Goal: Transaction & Acquisition: Purchase product/service

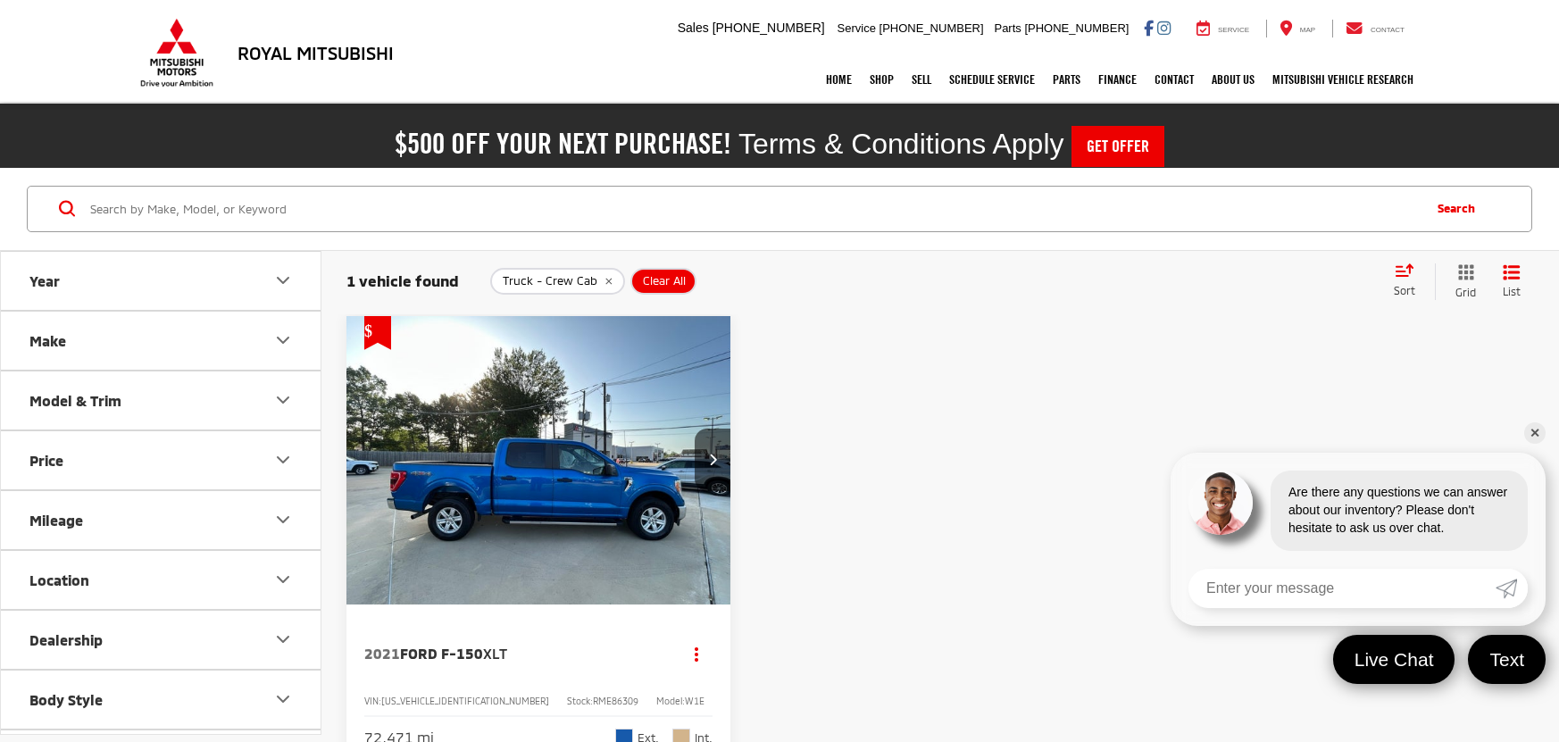
click at [796, 195] on input "Search by Make, Model, or Keyword" at bounding box center [753, 209] width 1331 height 43
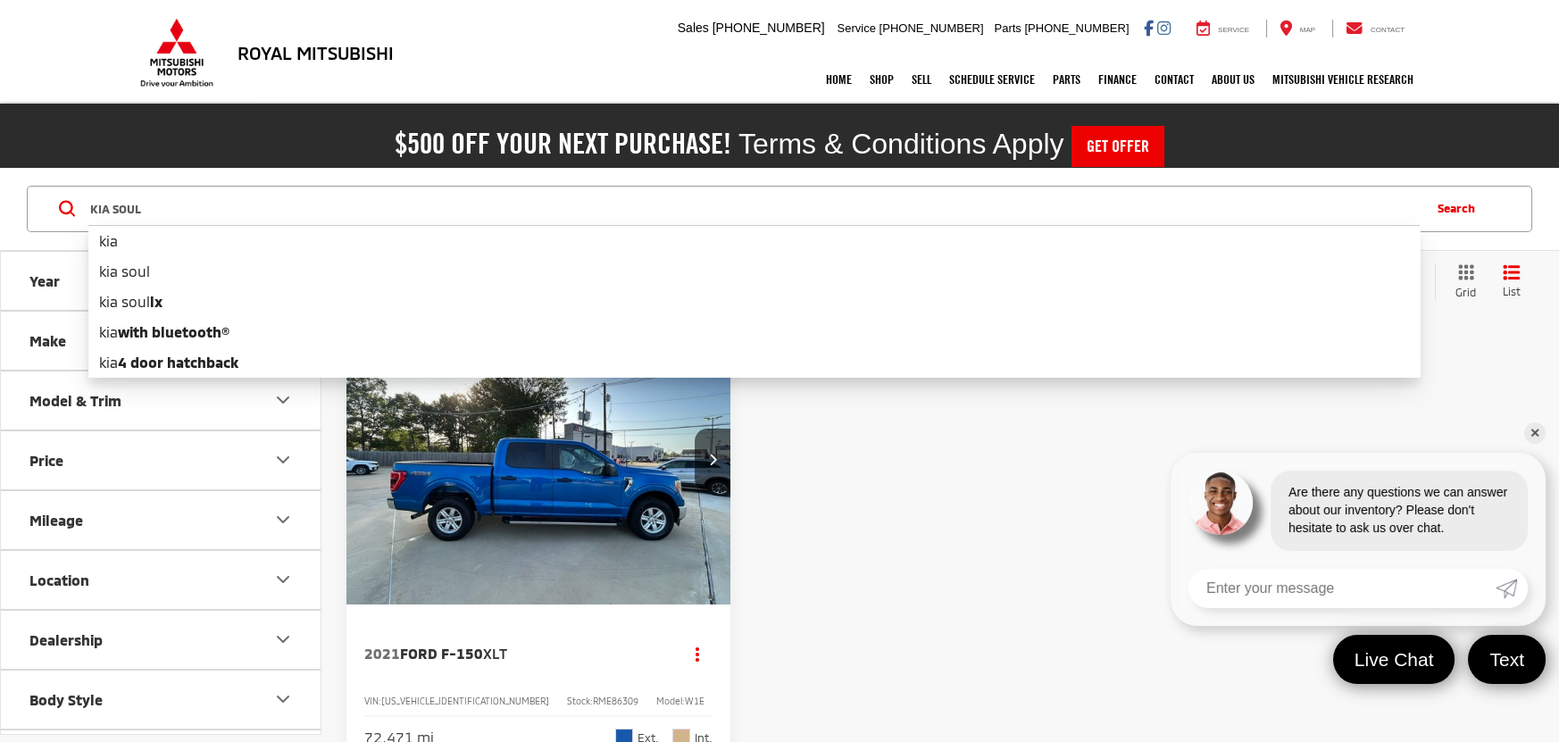
type input "KIA SOUL"
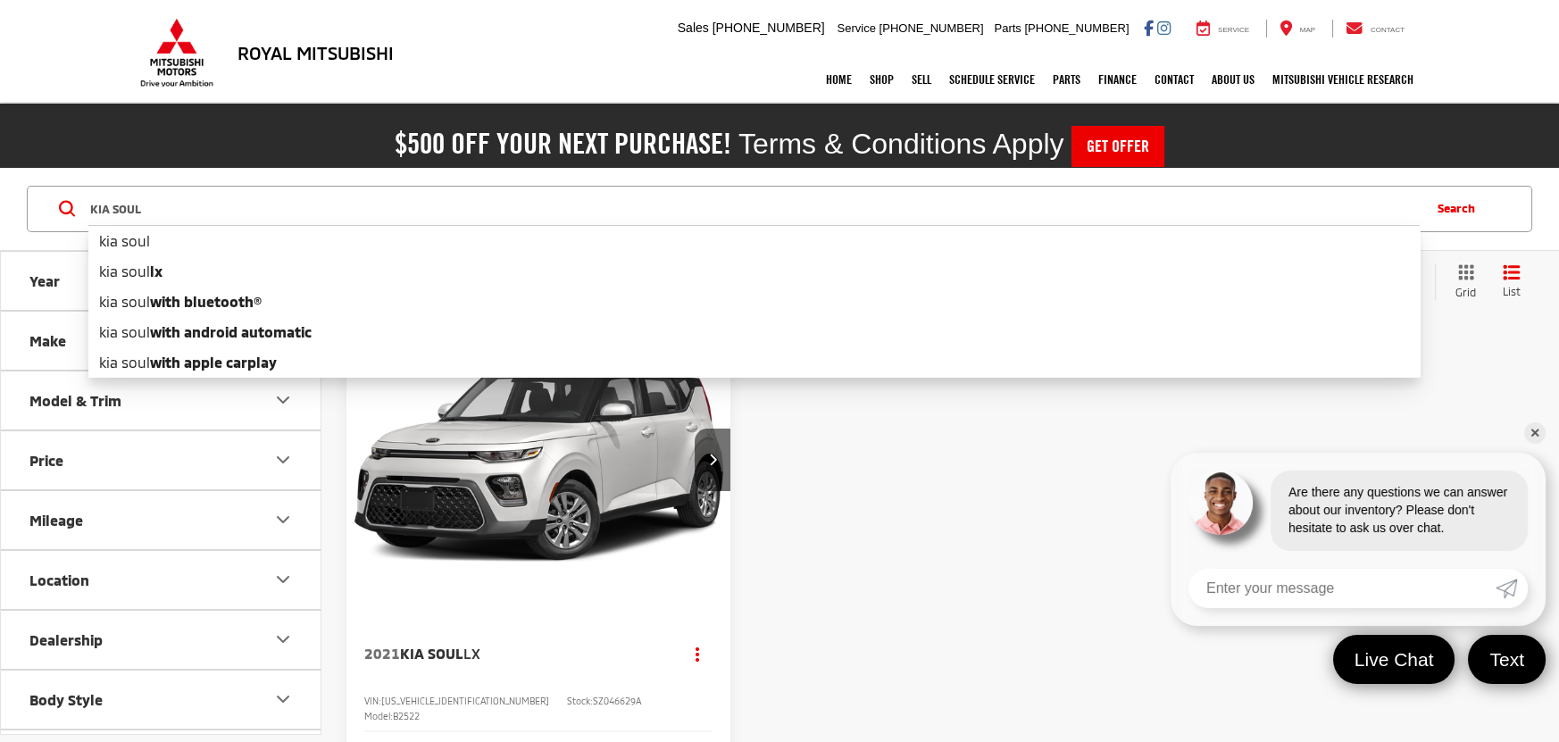
click at [526, 510] on img "2021 Kia Soul LX 0" at bounding box center [539, 461] width 387 height 290
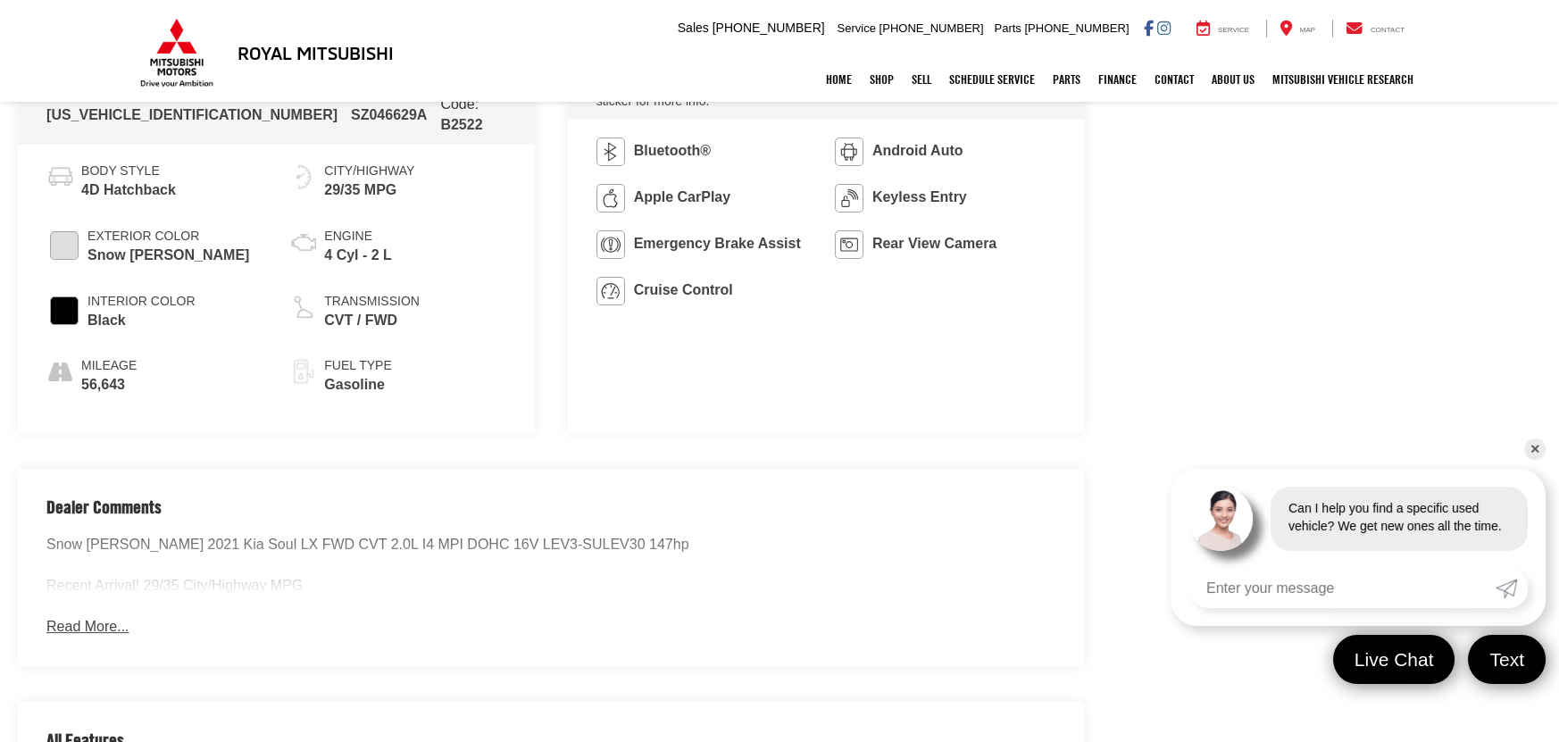
scroll to position [1027, 0]
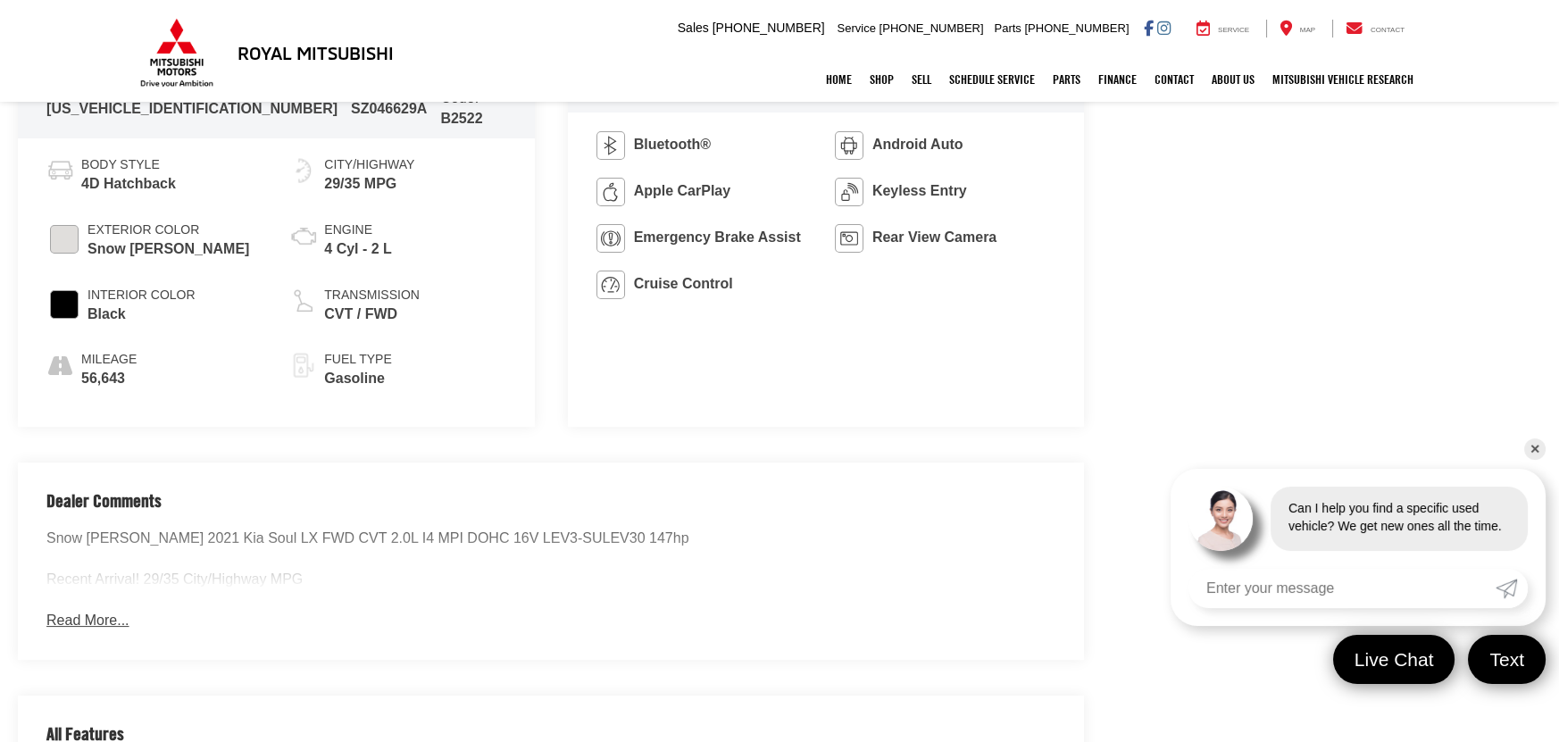
click at [104, 611] on button "Read More..." at bounding box center [87, 621] width 82 height 21
click at [1537, 443] on link "✕" at bounding box center [1534, 448] width 21 height 21
